Goal: Task Accomplishment & Management: Manage account settings

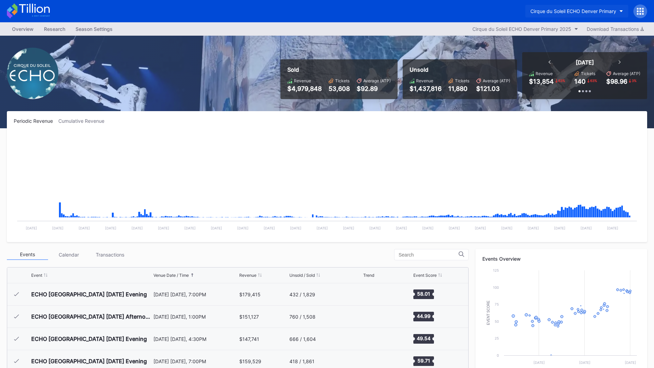
click at [553, 12] on div "Cirque du Soleil ECHO Denver Primary" at bounding box center [573, 11] width 86 height 6
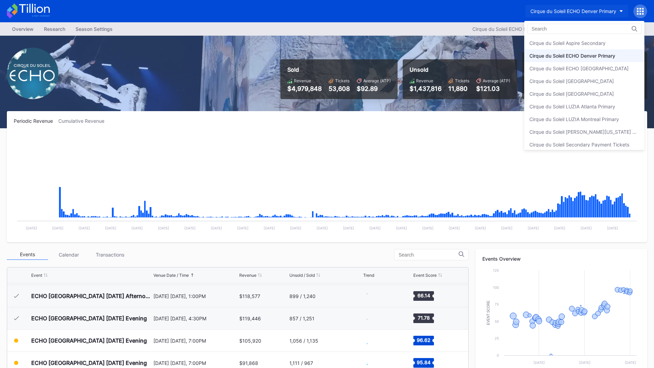
scroll to position [4, 0]
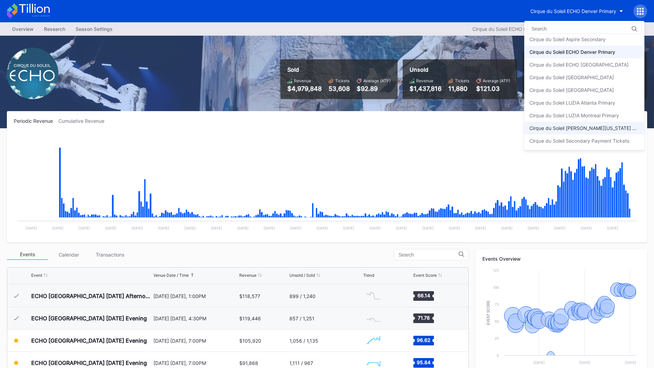
click at [613, 125] on div "Cirque du Soleil [PERSON_NAME][US_STATE] Primary" at bounding box center [584, 128] width 120 height 13
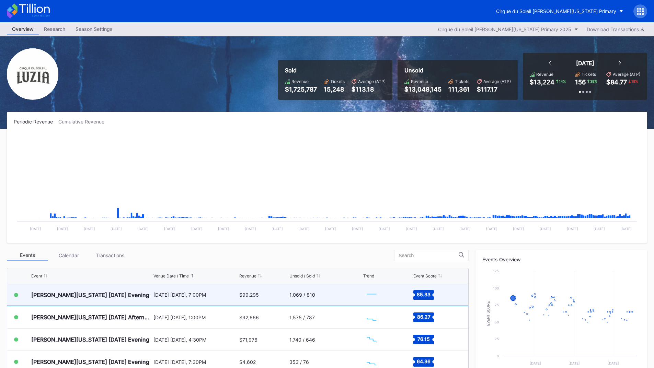
click at [147, 297] on div "[PERSON_NAME][US_STATE] [DATE] Evening" at bounding box center [91, 295] width 121 height 22
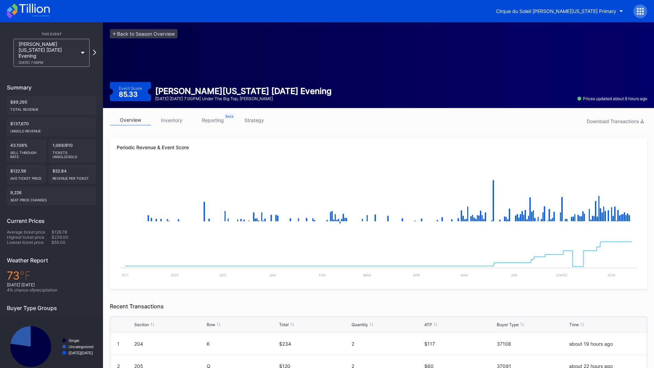
click at [201, 122] on link "reporting" at bounding box center [212, 120] width 41 height 11
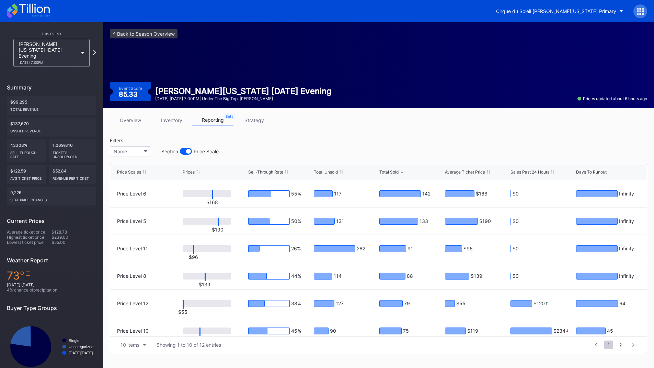
click at [170, 120] on link "inventory" at bounding box center [171, 120] width 41 height 11
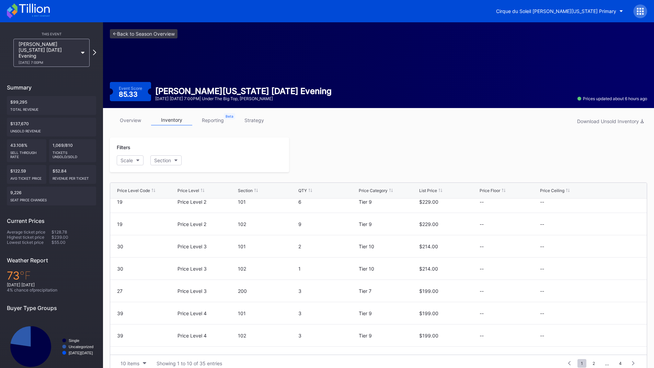
scroll to position [67, 0]
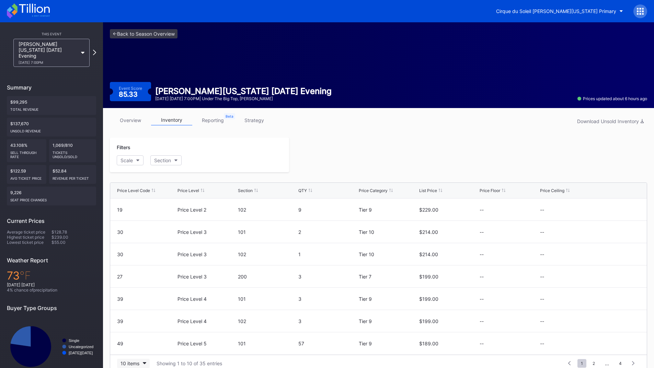
click at [133, 362] on div "10 items" at bounding box center [130, 364] width 19 height 6
click at [133, 349] on div "200 items" at bounding box center [133, 347] width 22 height 6
